Goal: Task Accomplishment & Management: Manage account settings

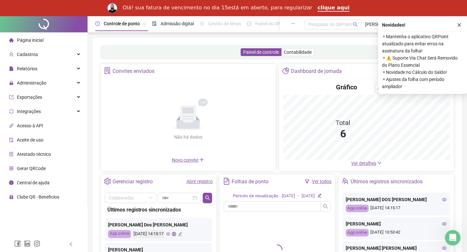
click at [454, 8] on div "Olá! sua fatura de vencimento no dia 15está em aberto, para regularizar clique …" at bounding box center [233, 8] width 467 height 11
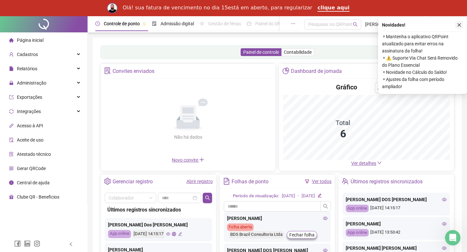
click at [457, 23] on icon "close" at bounding box center [459, 25] width 5 height 5
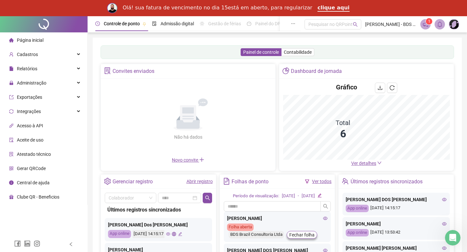
click at [454, 22] on img at bounding box center [454, 24] width 10 height 10
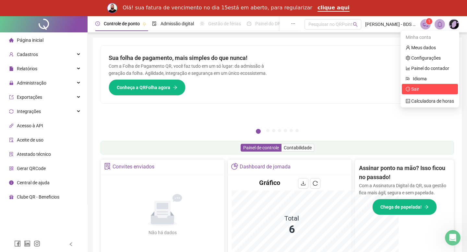
click at [418, 89] on span "Sair" at bounding box center [429, 89] width 48 height 7
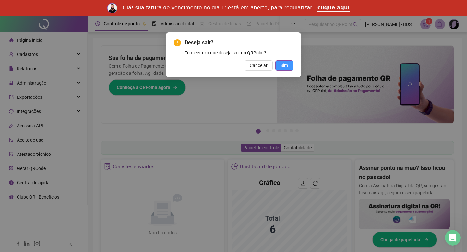
click at [282, 63] on span "Sim" at bounding box center [283, 65] width 7 height 7
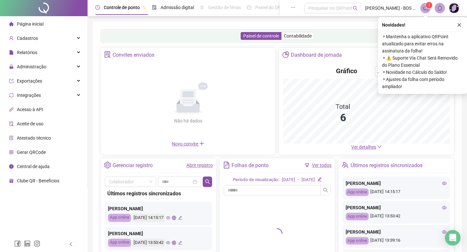
click at [455, 10] on span at bounding box center [454, 8] width 10 height 10
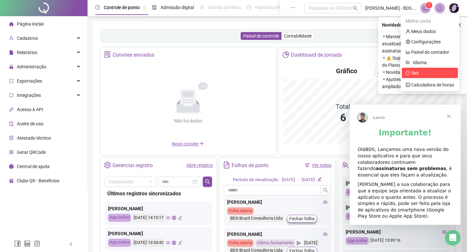
click at [419, 73] on span "Sair" at bounding box center [429, 72] width 48 height 7
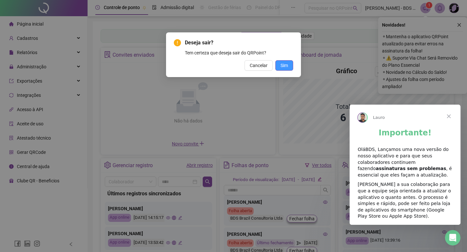
click at [285, 67] on span "Sim" at bounding box center [283, 65] width 7 height 7
